Goal: Task Accomplishment & Management: Use online tool/utility

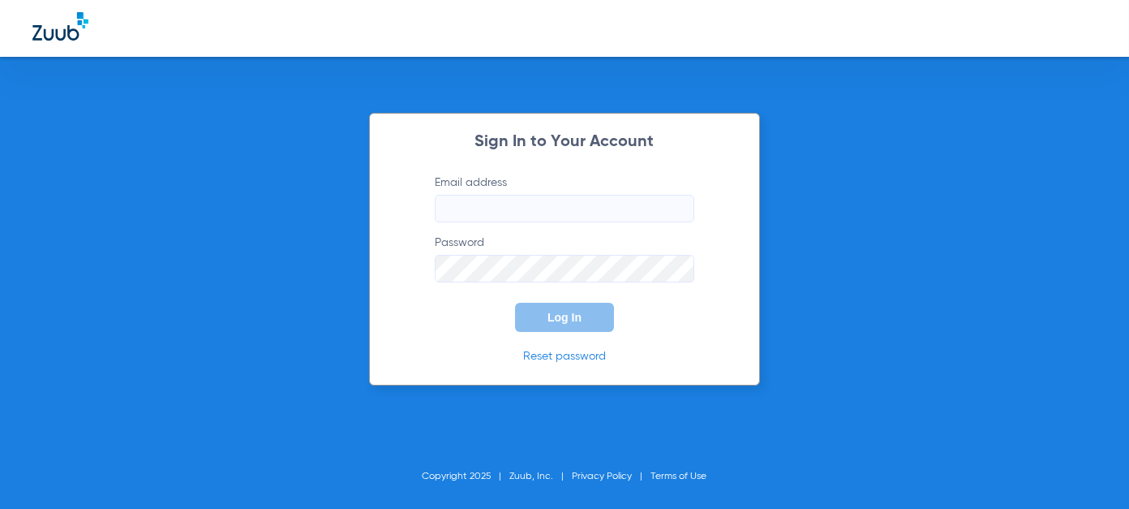
type input "[EMAIL_ADDRESS][DOMAIN_NAME]"
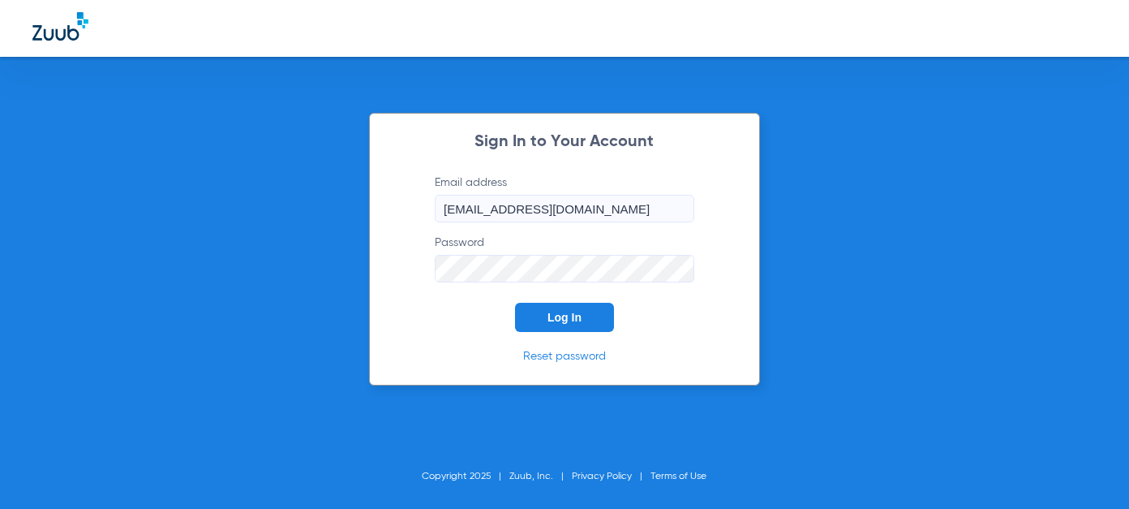
click at [550, 312] on span "Log In" at bounding box center [565, 317] width 34 height 13
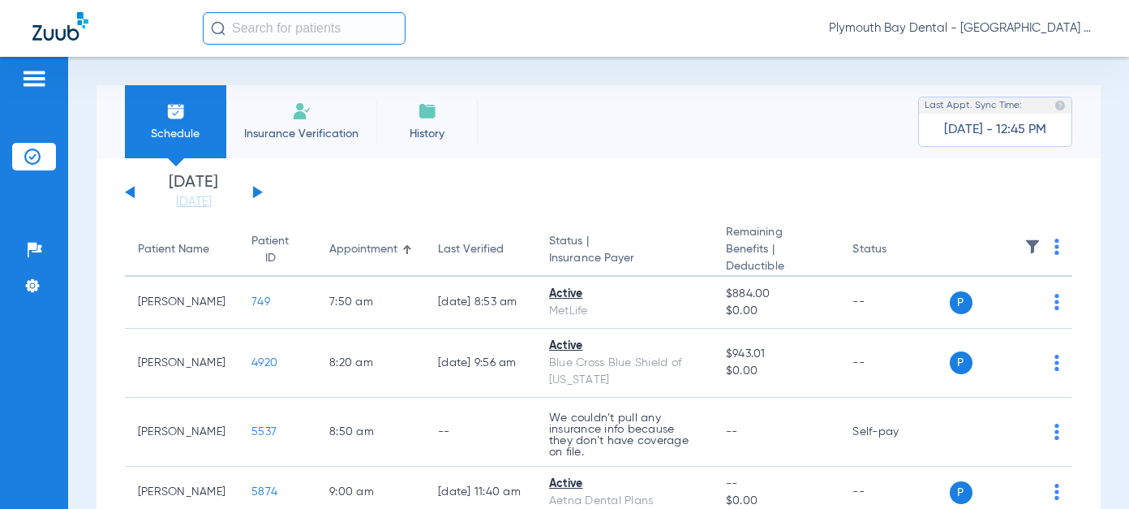
click at [255, 191] on button at bounding box center [258, 192] width 10 height 12
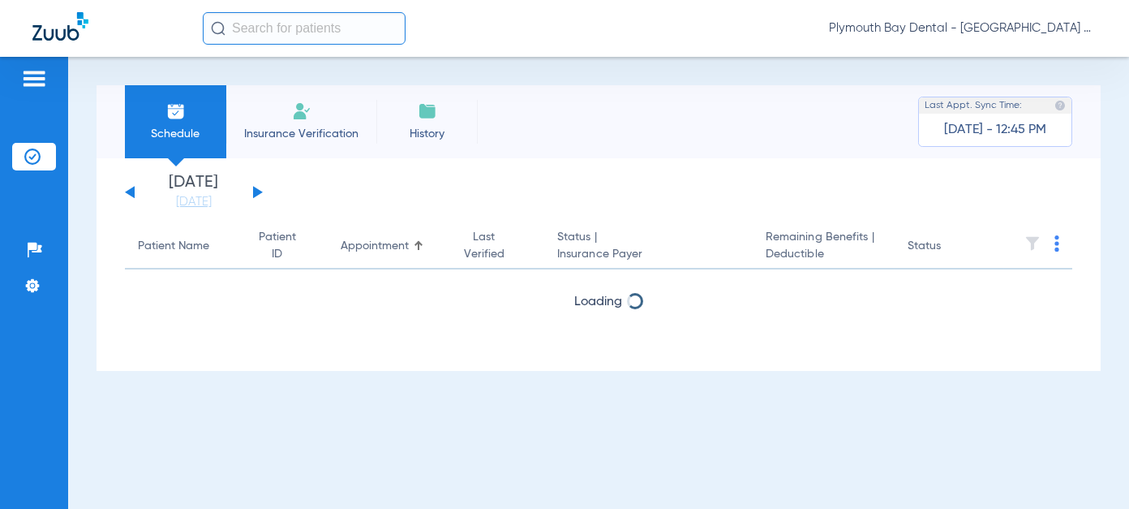
click at [255, 191] on button at bounding box center [258, 192] width 10 height 12
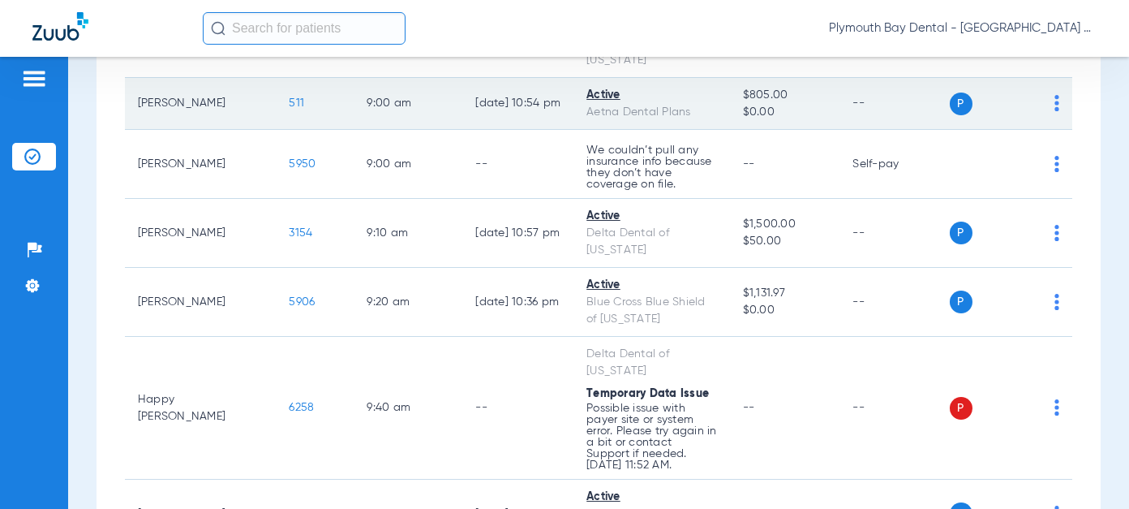
scroll to position [406, 0]
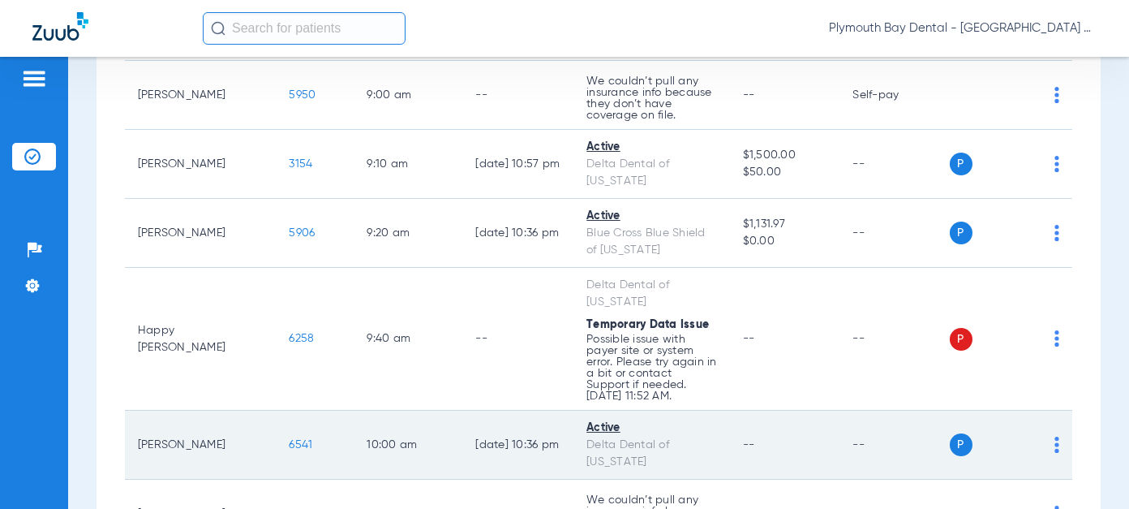
click at [290, 439] on span "6541" at bounding box center [302, 444] width 24 height 11
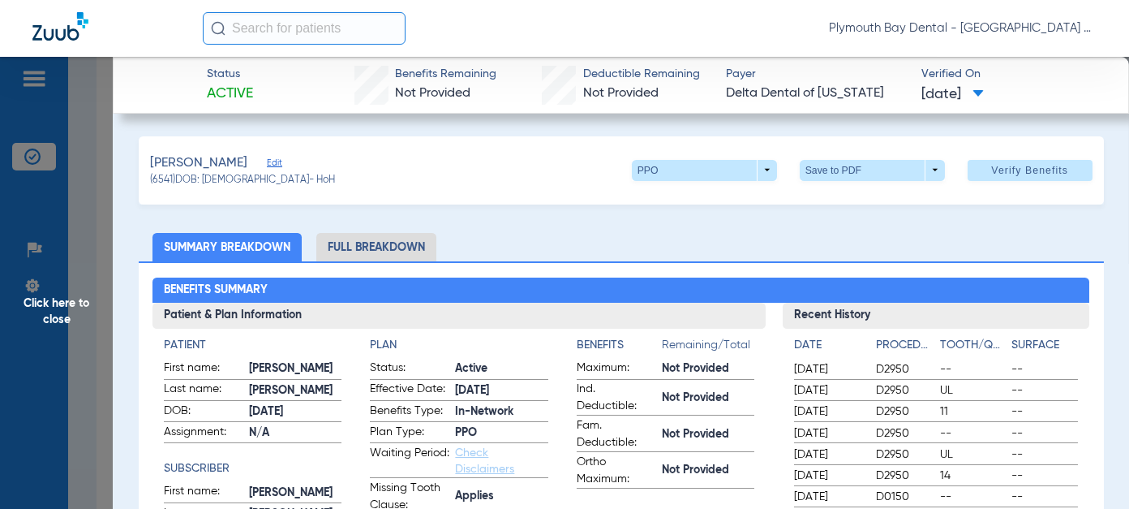
click at [369, 247] on li "Full Breakdown" at bounding box center [376, 247] width 120 height 28
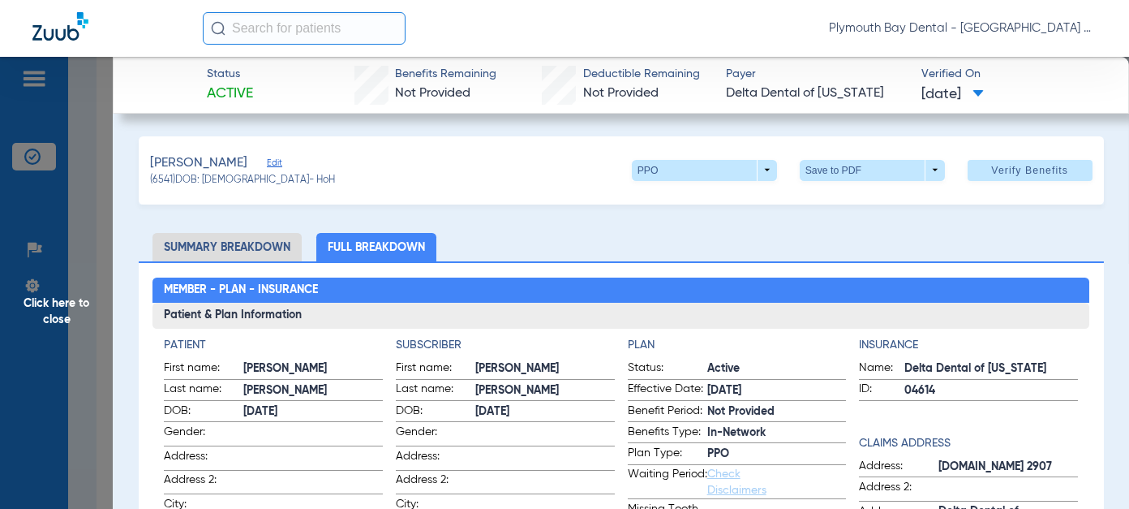
click at [41, 300] on span "Click here to close" at bounding box center [56, 311] width 113 height 509
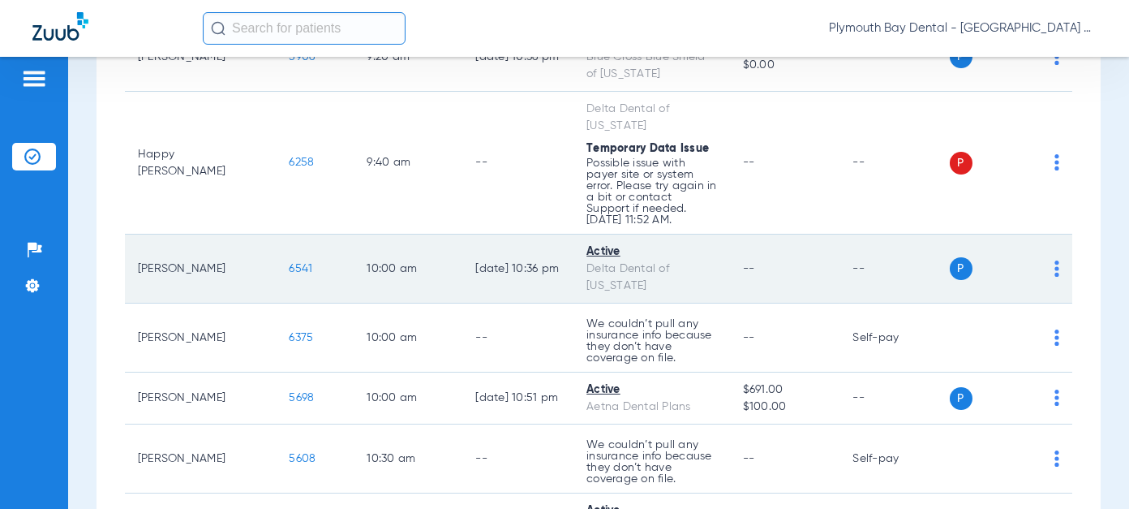
scroll to position [649, 0]
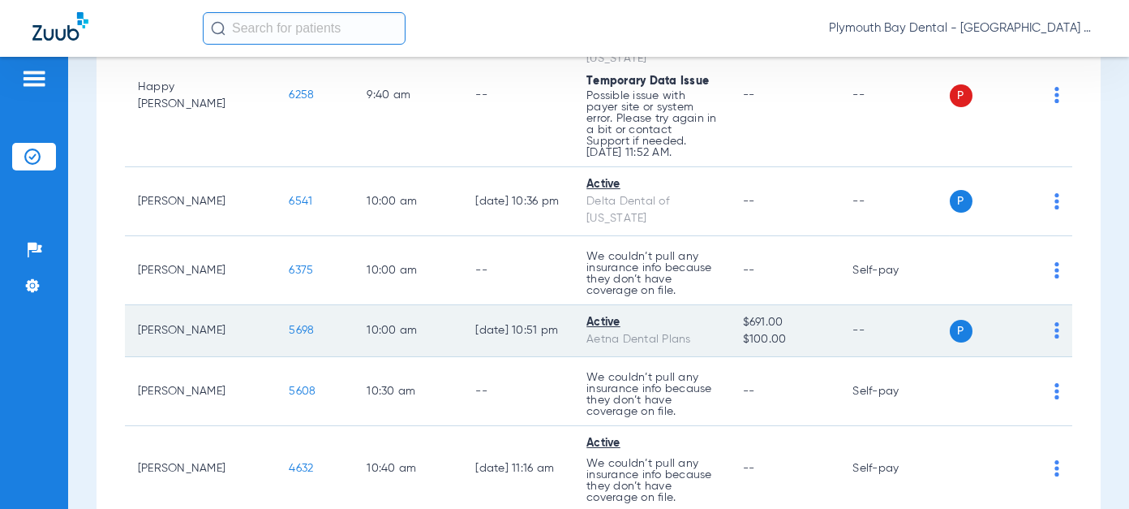
click at [290, 325] on span "5698" at bounding box center [302, 330] width 25 height 11
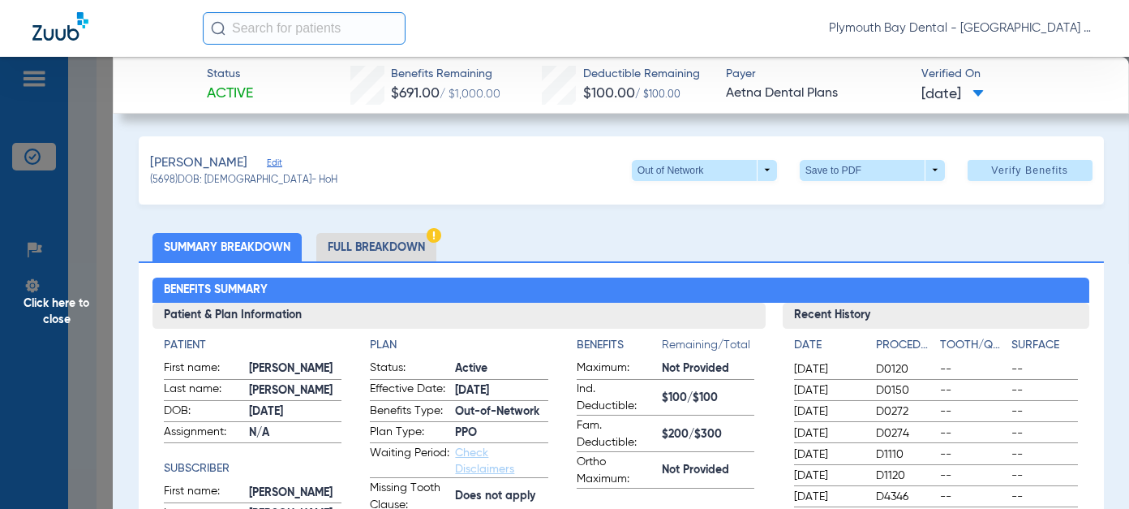
click at [67, 305] on span "Click here to close" at bounding box center [56, 311] width 113 height 509
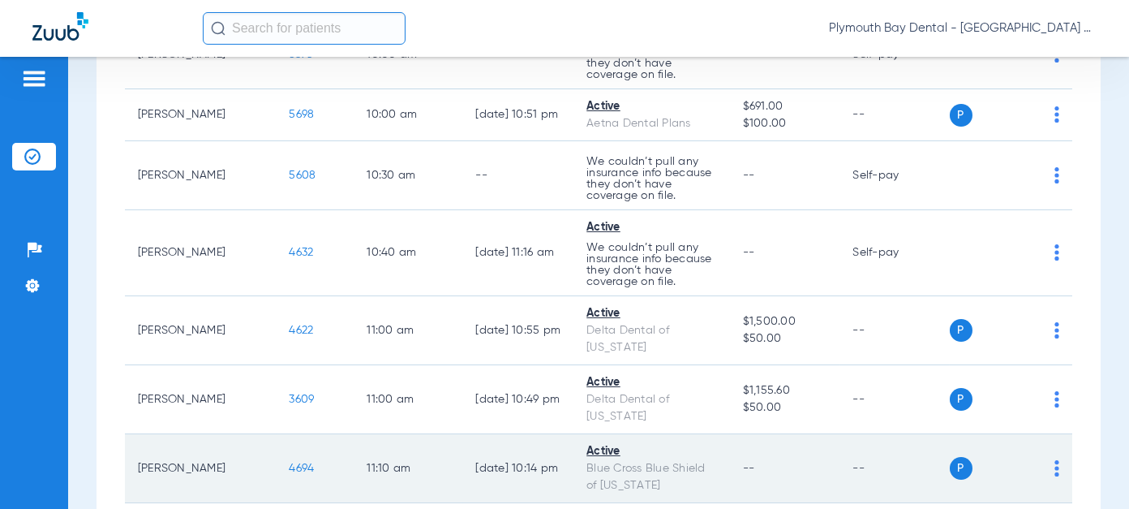
scroll to position [892, 0]
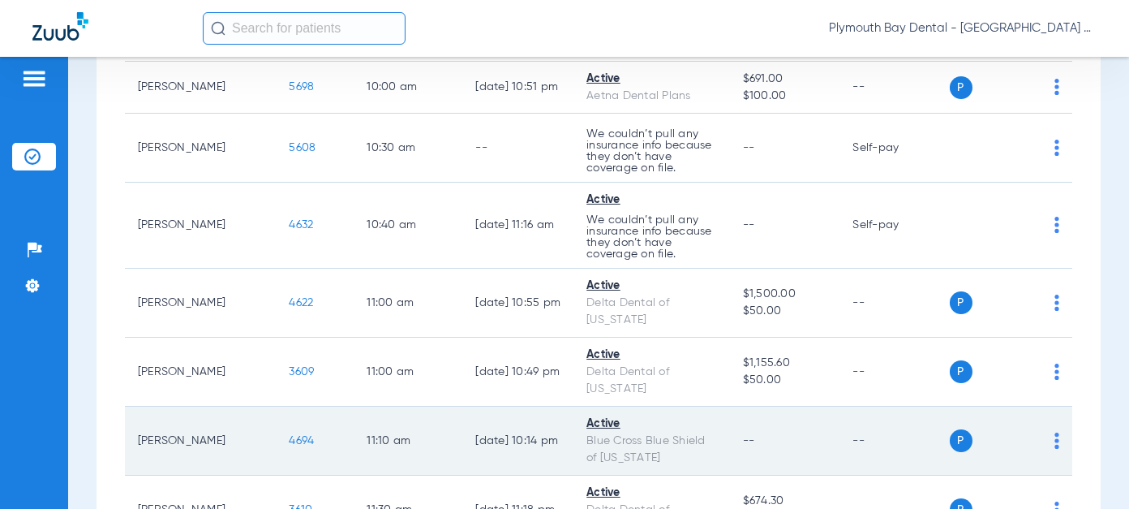
click at [290, 435] on span "4694" at bounding box center [302, 440] width 25 height 11
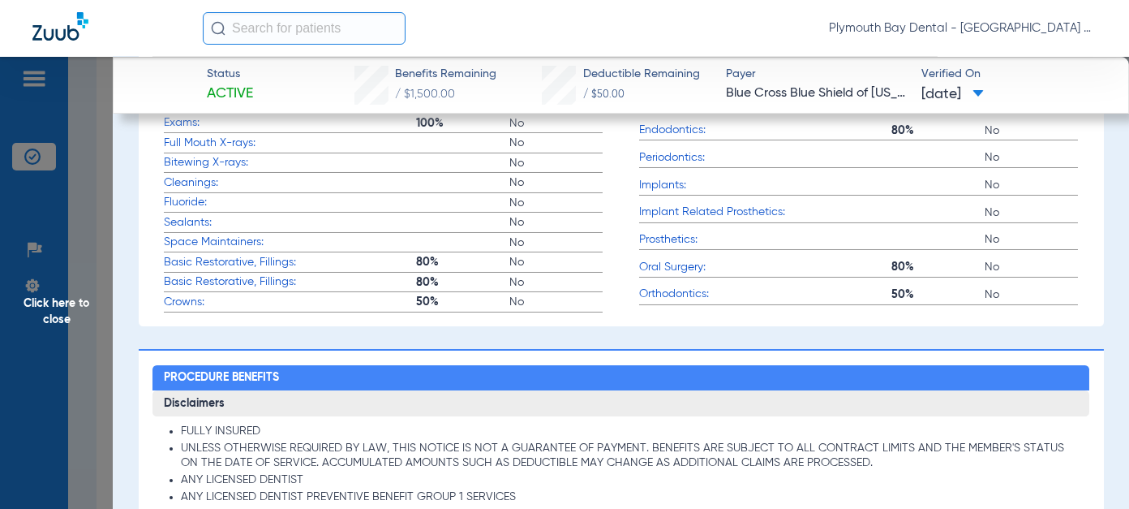
scroll to position [730, 0]
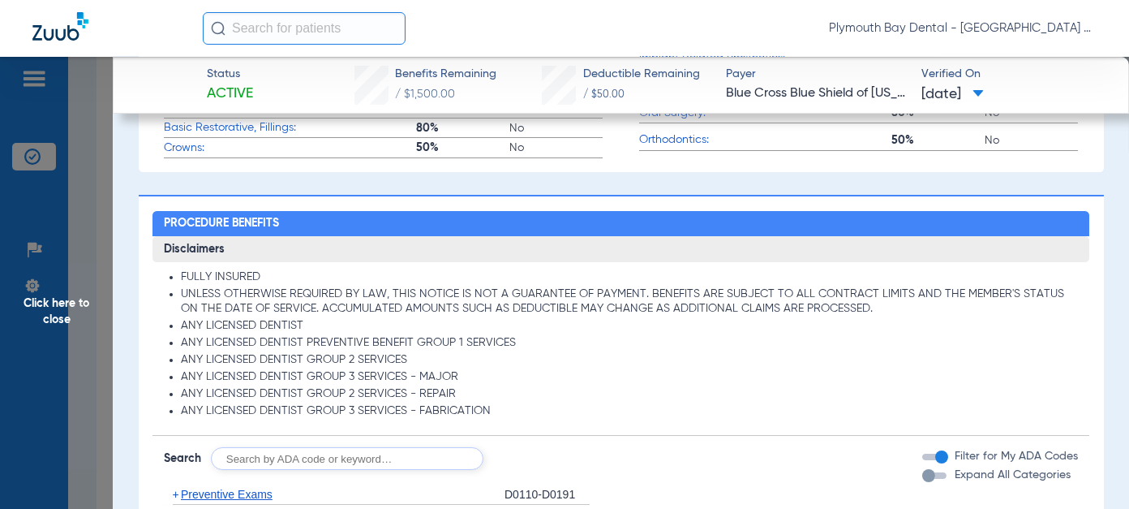
click at [67, 311] on span "Click here to close" at bounding box center [56, 311] width 113 height 509
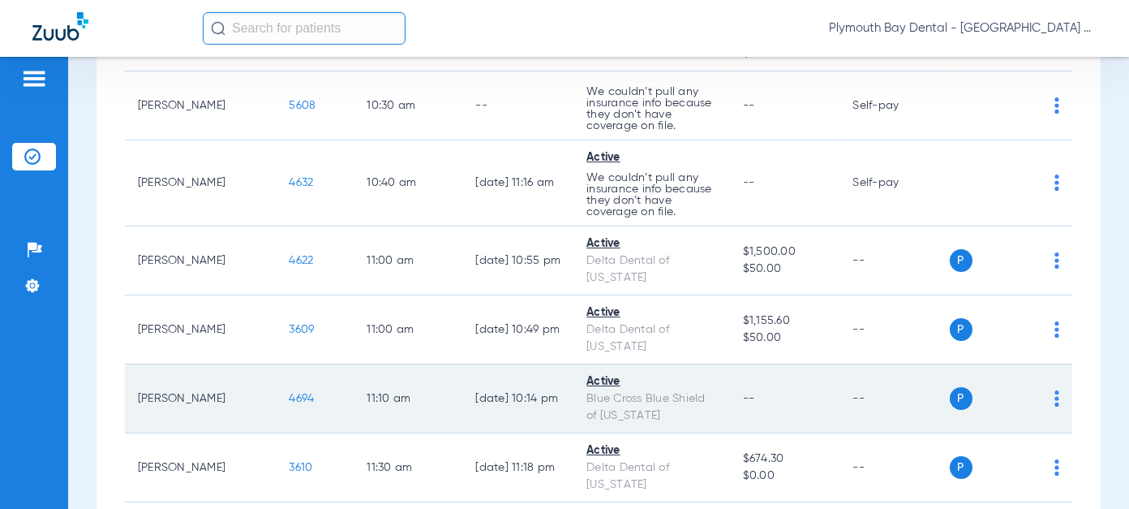
scroll to position [974, 0]
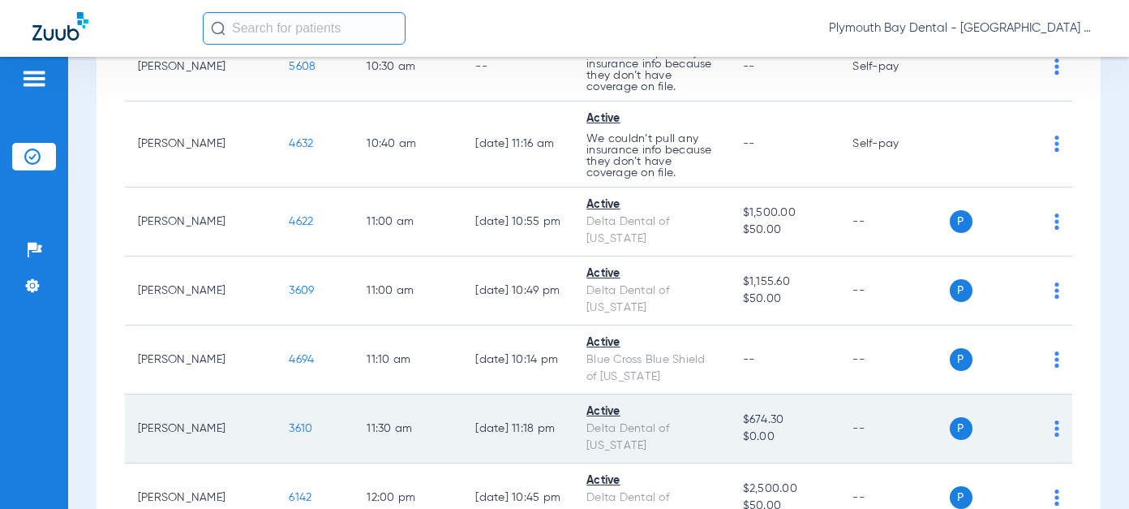
click at [290, 423] on span "3610" at bounding box center [302, 428] width 24 height 11
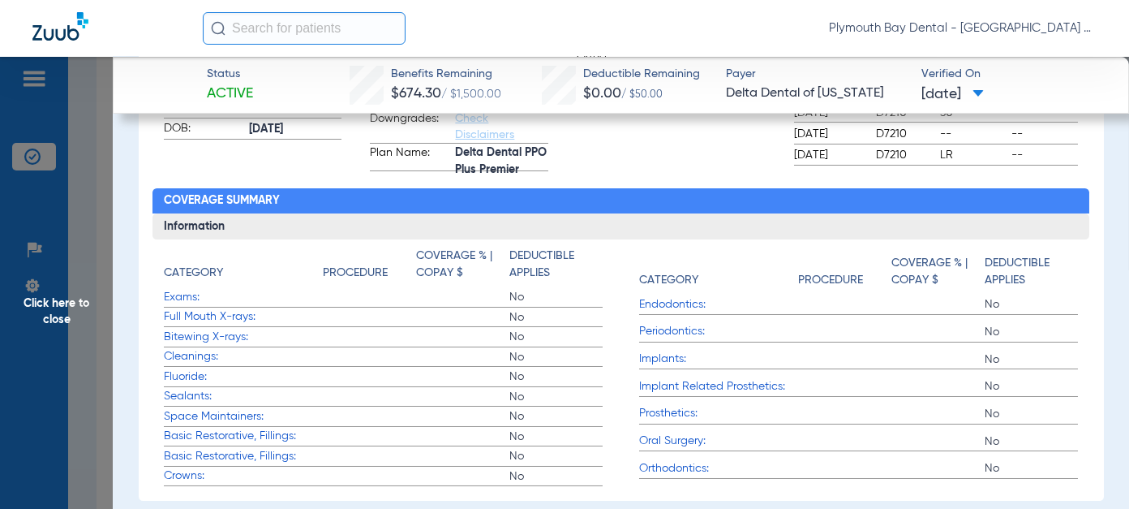
scroll to position [487, 0]
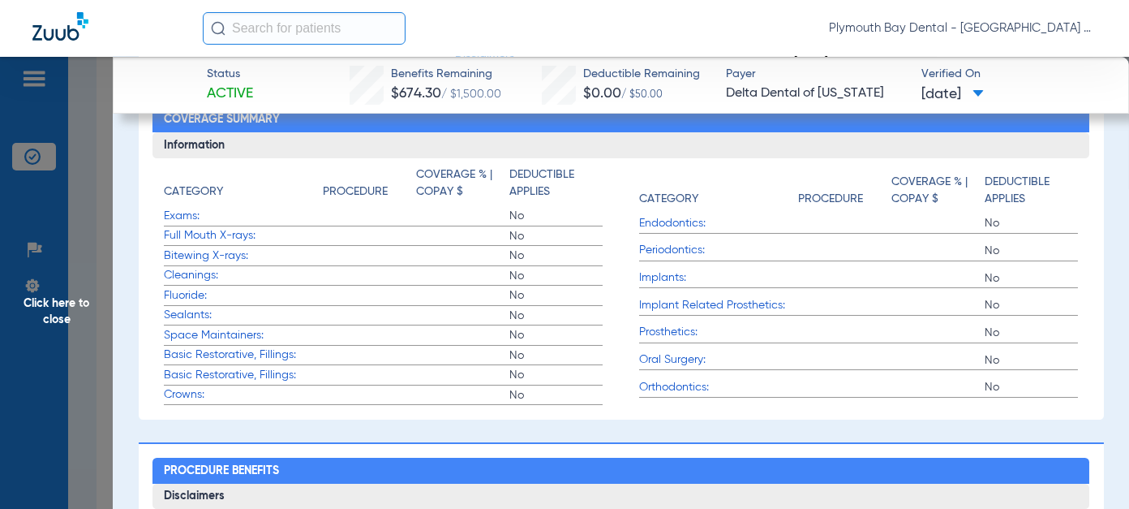
click at [55, 295] on span "Click here to close" at bounding box center [56, 311] width 113 height 509
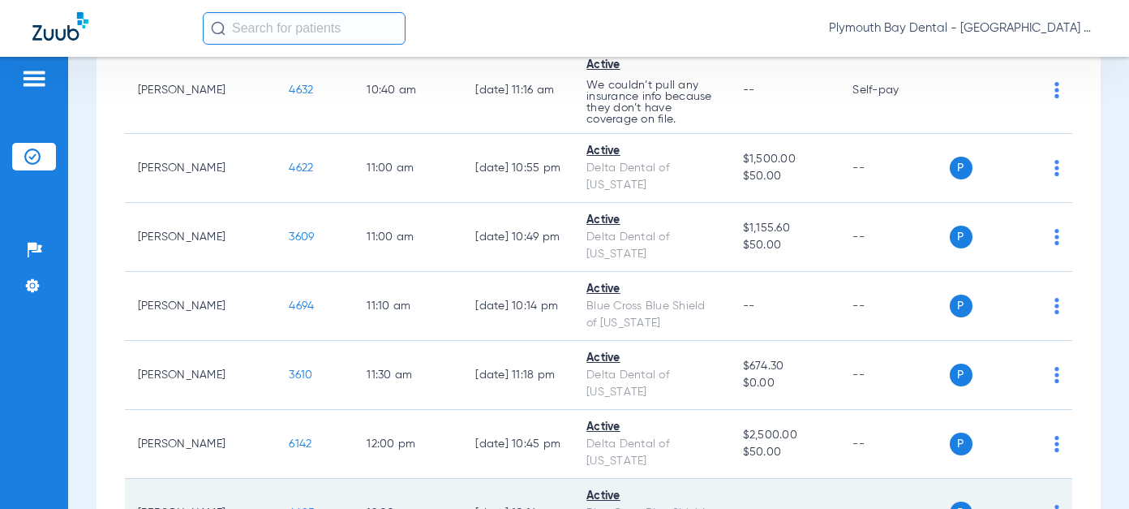
scroll to position [1055, 0]
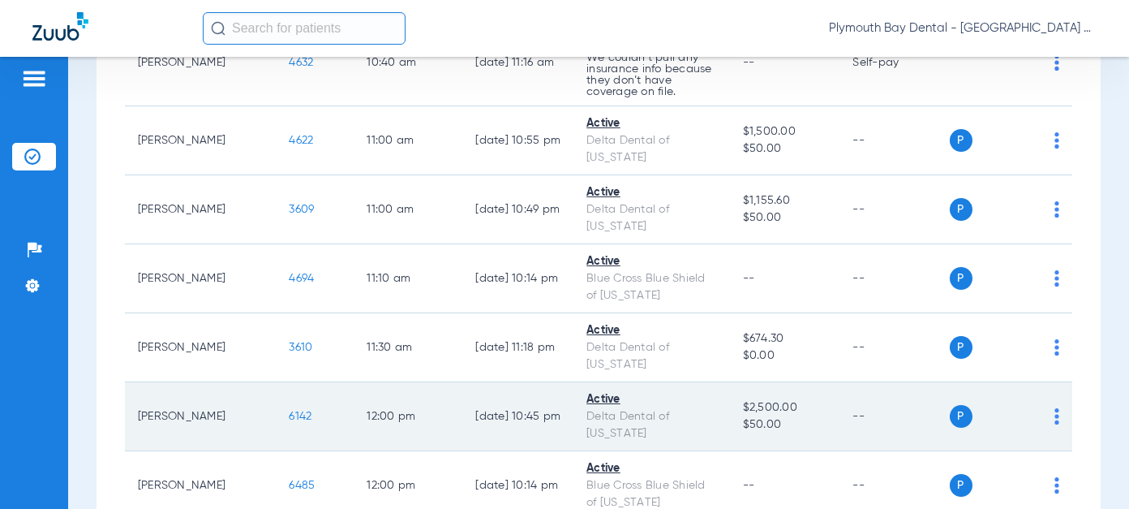
click at [290, 411] on span "6142" at bounding box center [301, 416] width 23 height 11
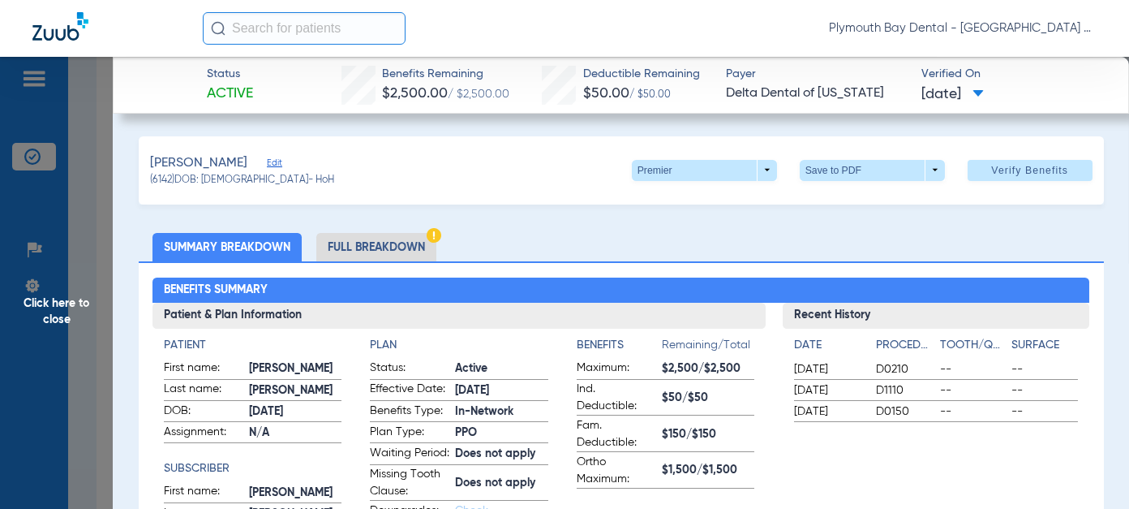
click at [393, 241] on li "Full Breakdown" at bounding box center [376, 247] width 120 height 28
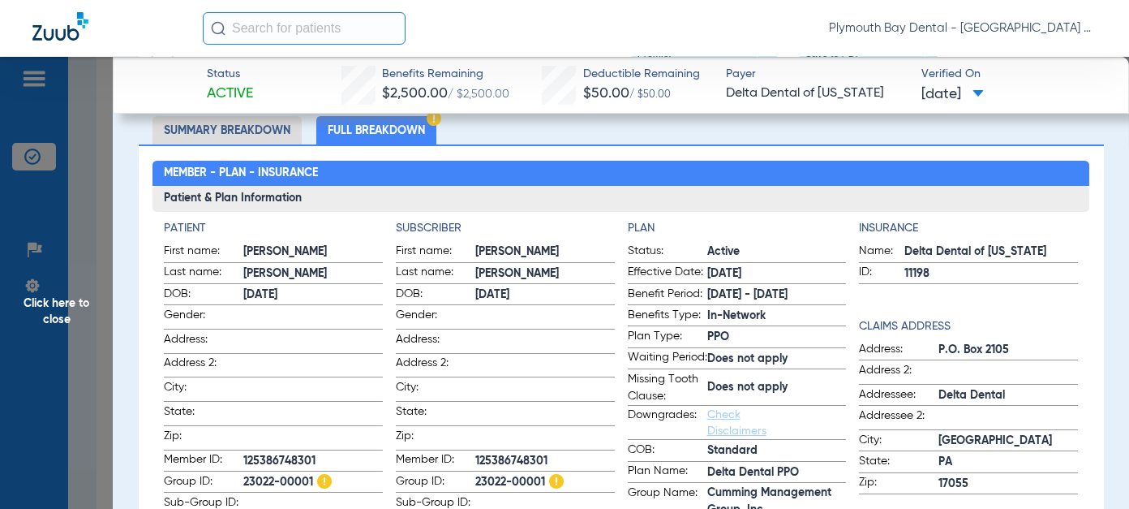
scroll to position [162, 0]
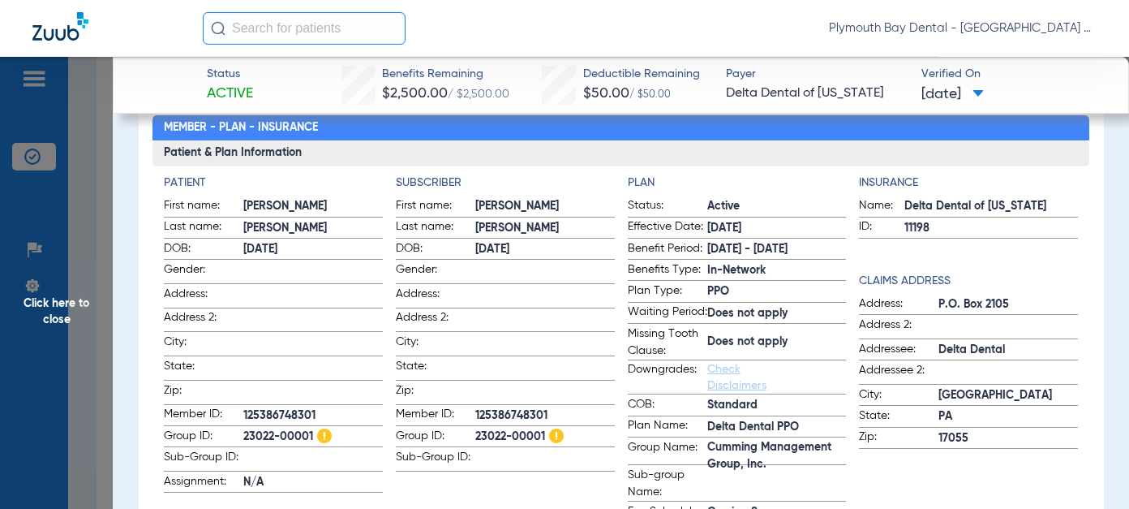
click at [56, 307] on span "Click here to close" at bounding box center [56, 311] width 113 height 509
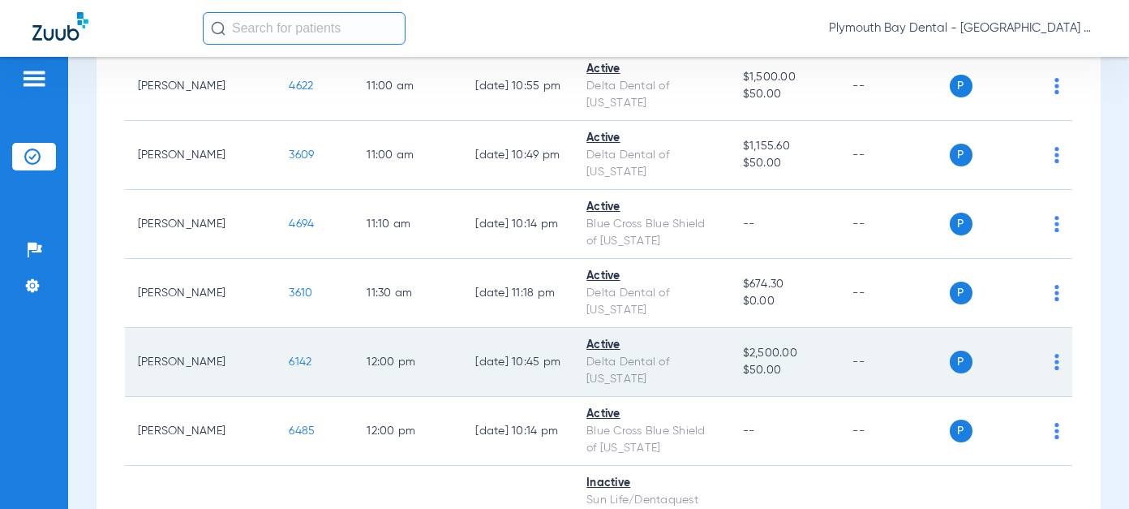
scroll to position [1136, 0]
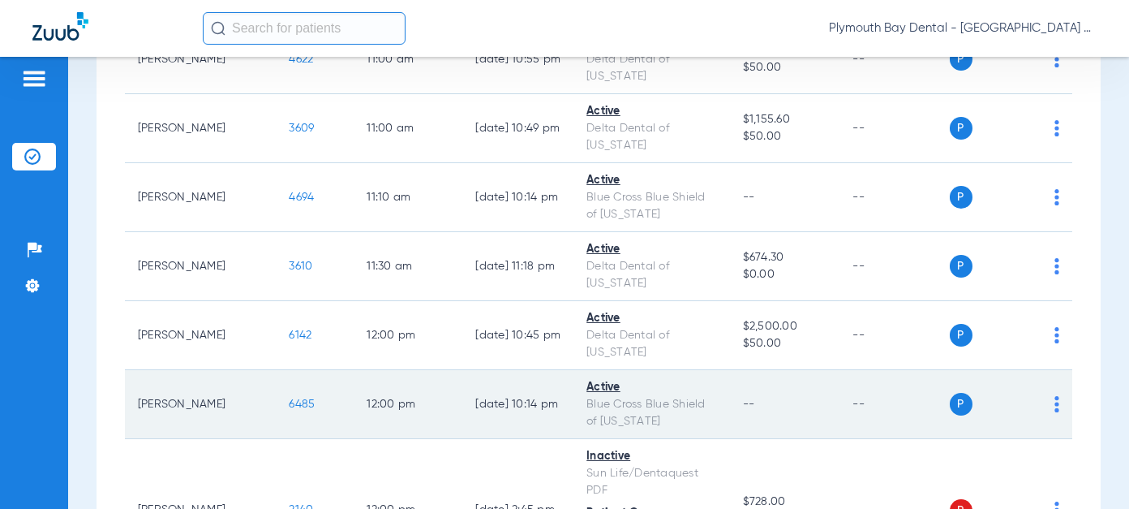
click at [290, 398] on span "6485" at bounding box center [303, 403] width 26 height 11
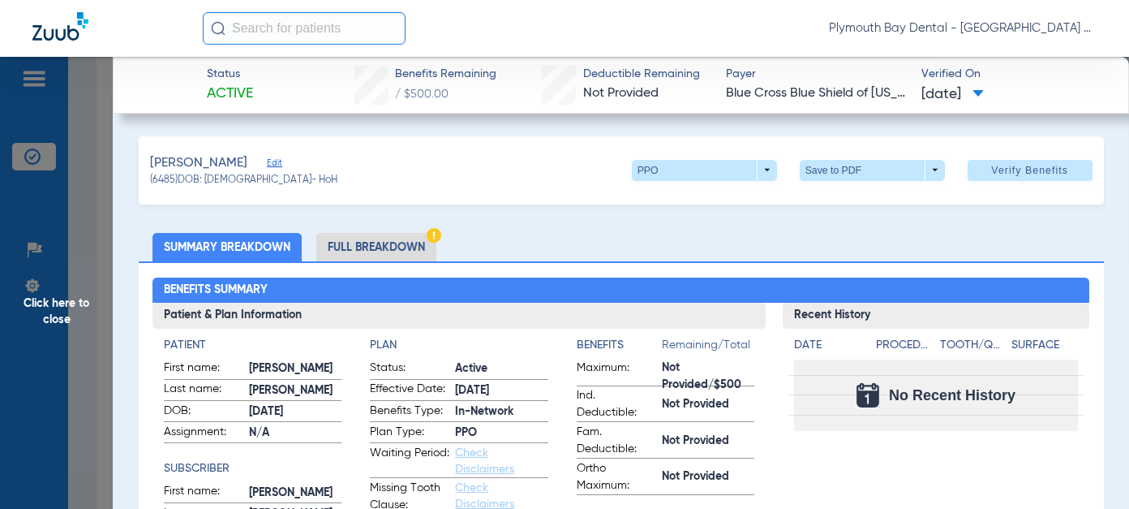
click at [402, 247] on li "Full Breakdown" at bounding box center [376, 247] width 120 height 28
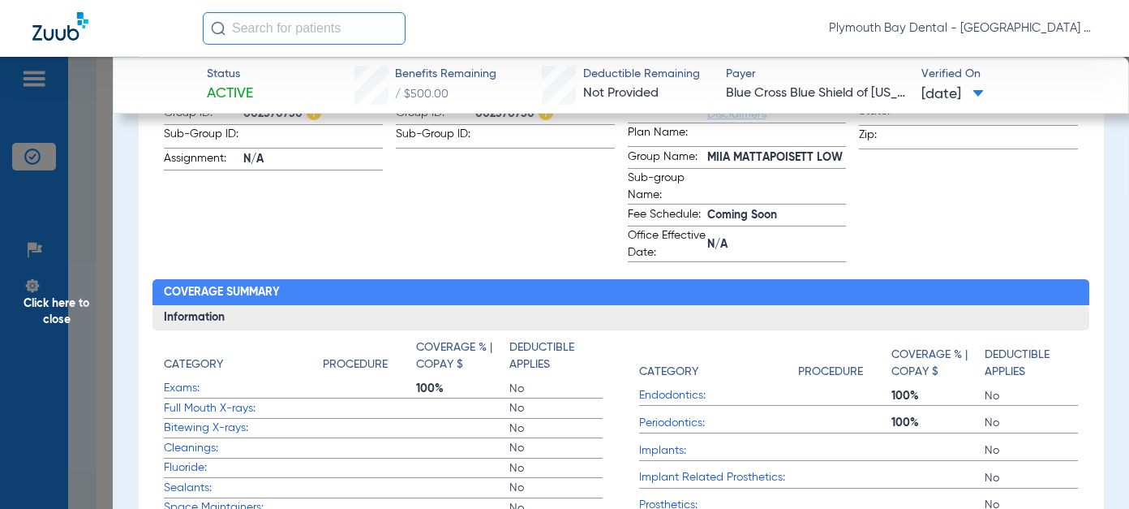
scroll to position [487, 0]
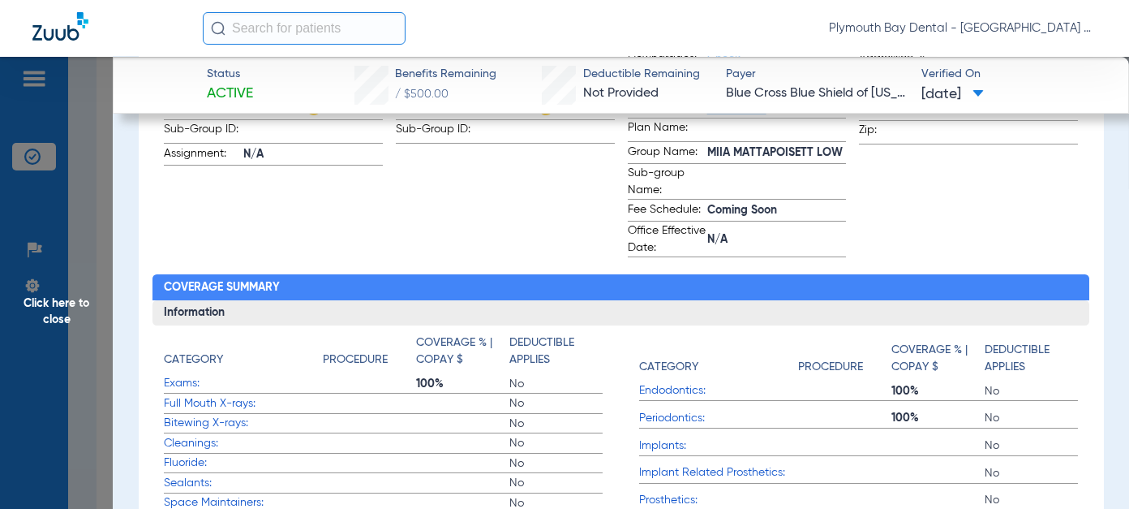
click at [55, 307] on span "Click here to close" at bounding box center [56, 311] width 113 height 509
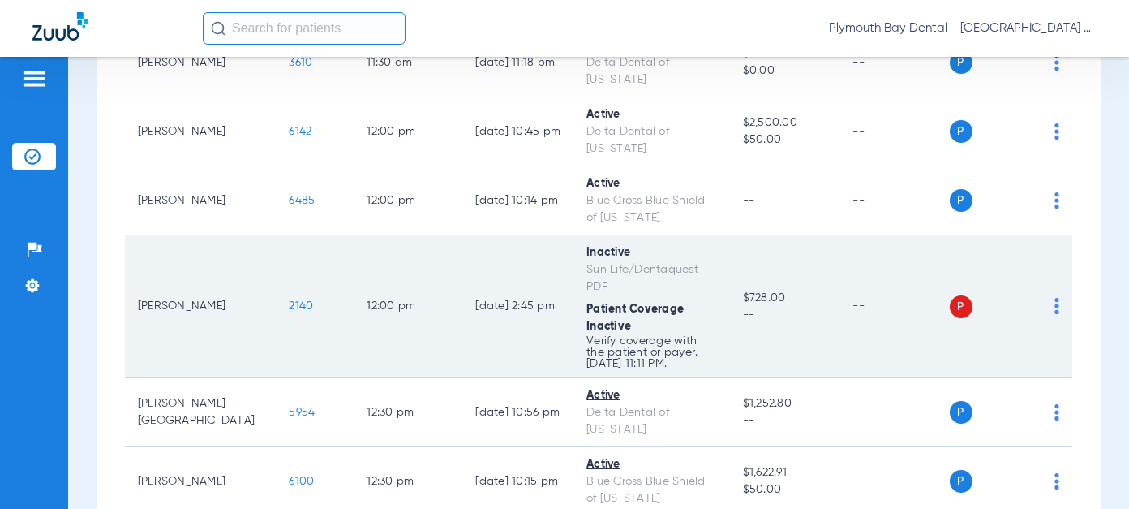
scroll to position [1379, 0]
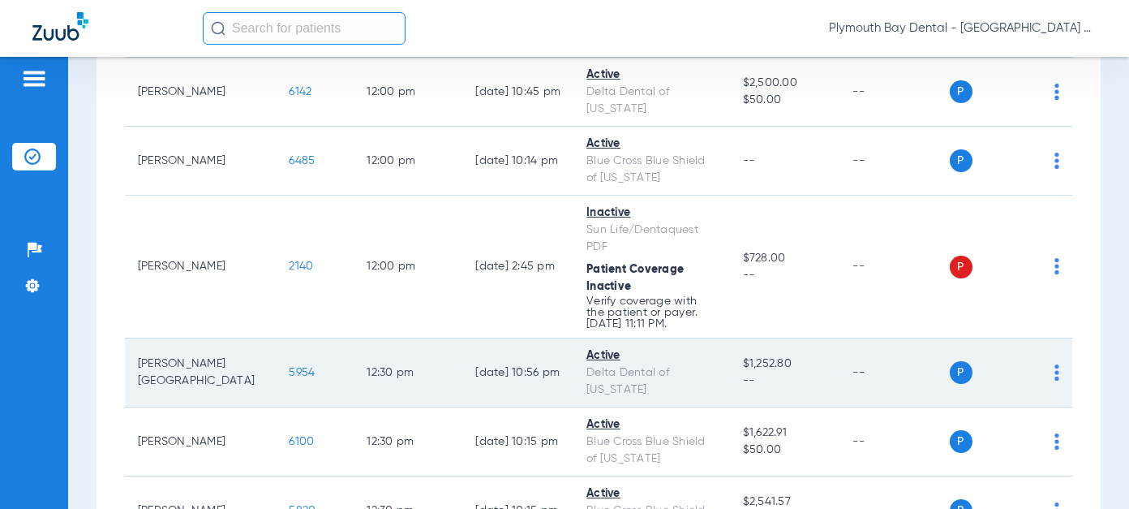
click at [290, 367] on span "5954" at bounding box center [303, 372] width 26 height 11
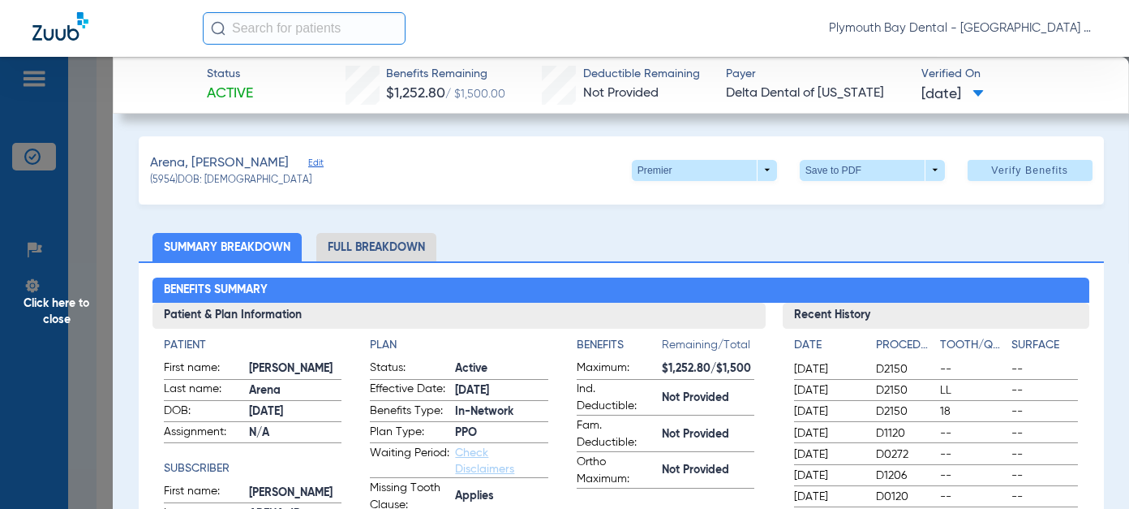
click at [42, 307] on span "Click here to close" at bounding box center [56, 311] width 113 height 509
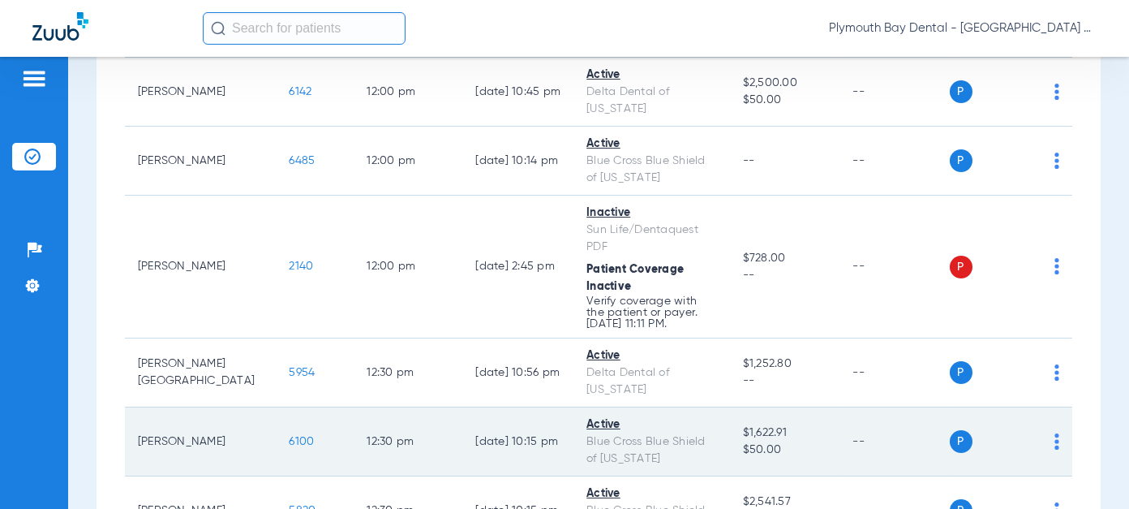
click at [290, 436] on span "6100" at bounding box center [302, 441] width 25 height 11
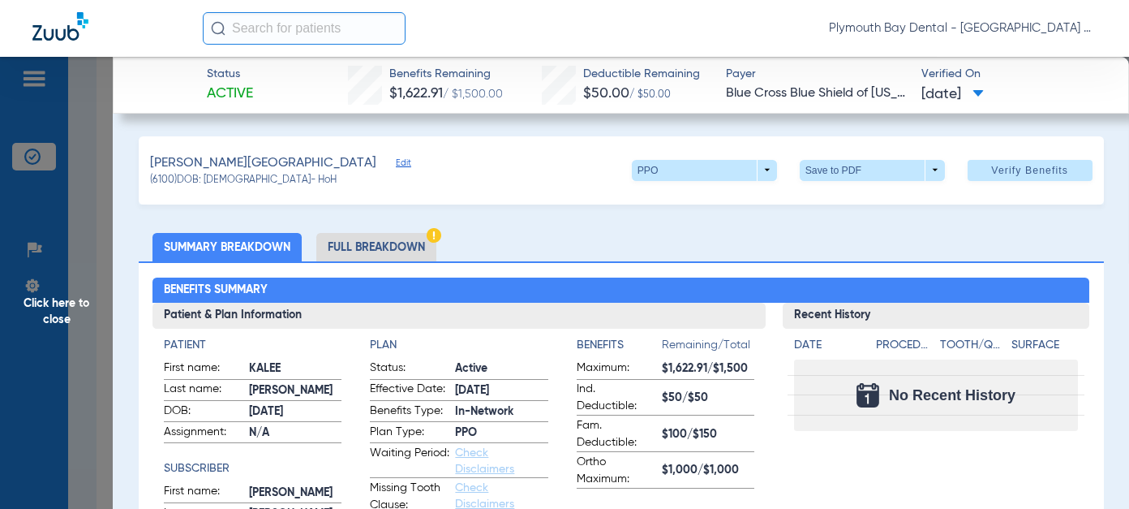
click at [53, 307] on span "Click here to close" at bounding box center [56, 311] width 113 height 509
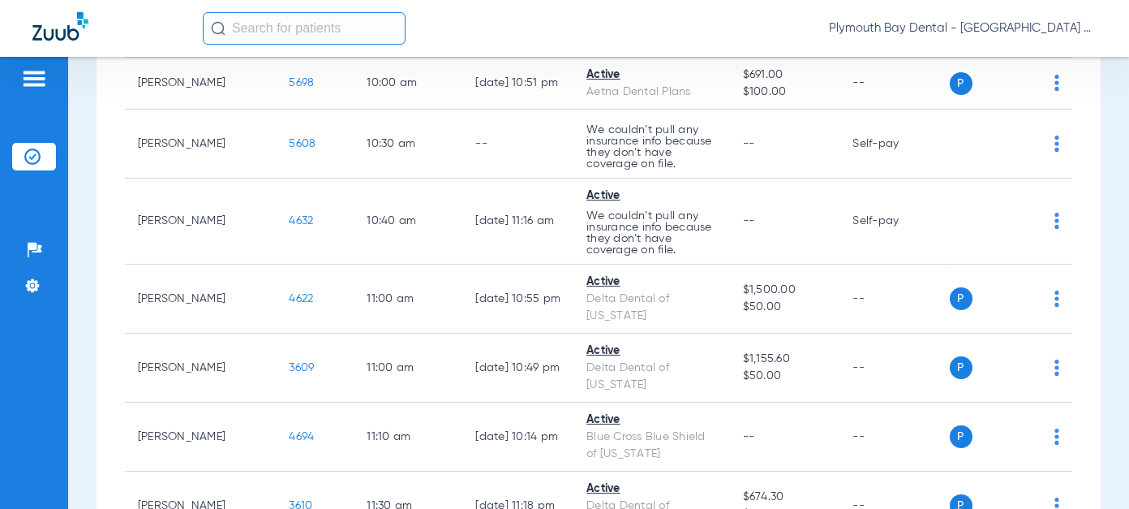
scroll to position [892, 0]
